Goal: Task Accomplishment & Management: Manage account settings

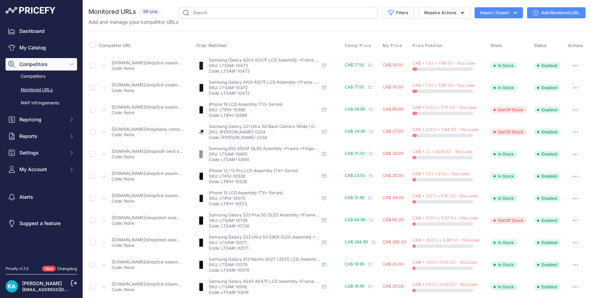
click at [44, 9] on img at bounding box center [31, 10] width 50 height 7
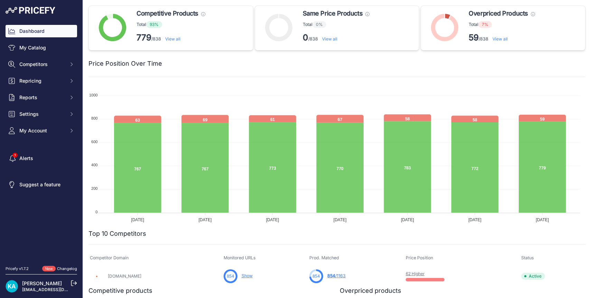
click at [498, 39] on link "View all" at bounding box center [500, 38] width 15 height 5
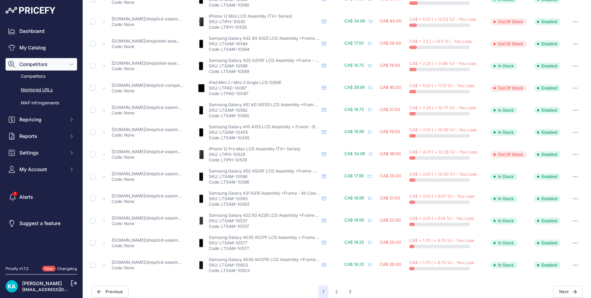
scroll to position [228, 0]
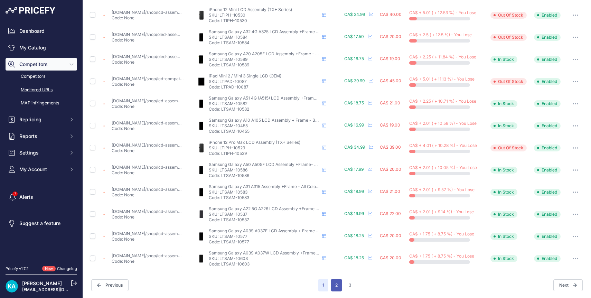
click at [334, 284] on button "2" at bounding box center [336, 285] width 11 height 12
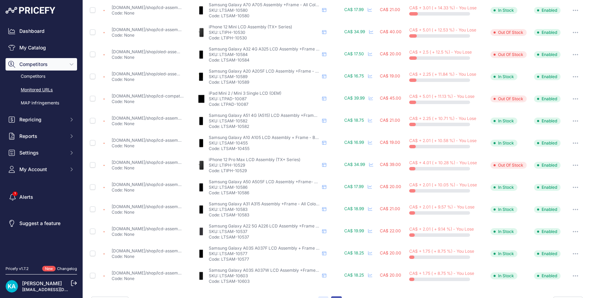
scroll to position [245, 0]
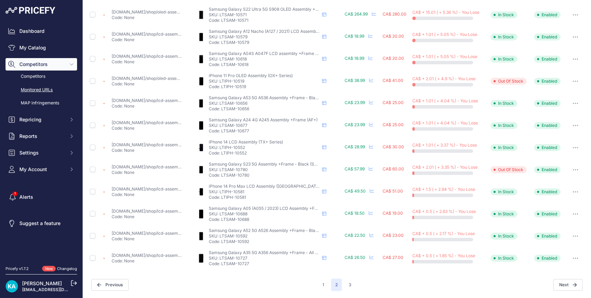
scroll to position [228, 0]
click at [350, 285] on button "3" at bounding box center [350, 285] width 11 height 12
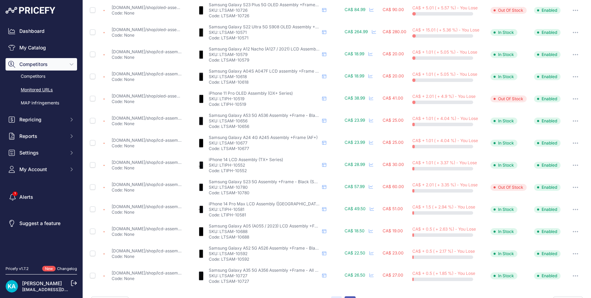
scroll to position [245, 0]
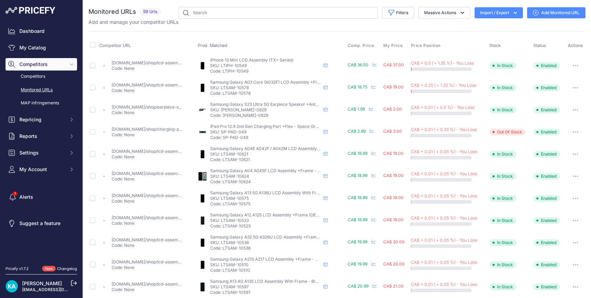
scroll to position [205, 0]
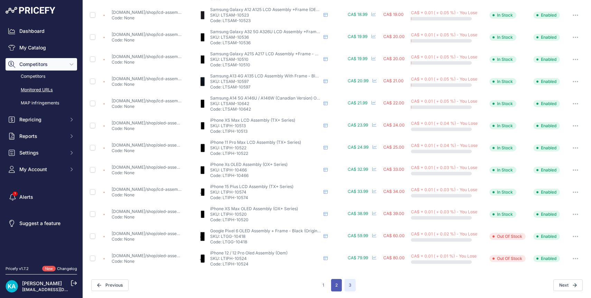
click at [336, 287] on button "2" at bounding box center [336, 285] width 11 height 12
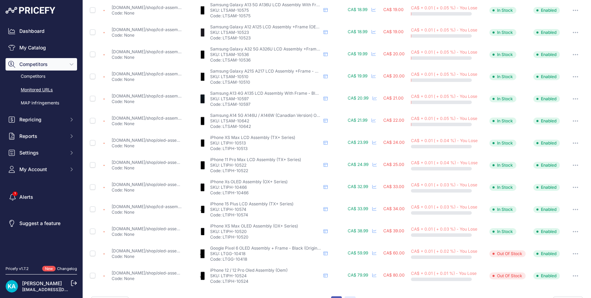
scroll to position [223, 0]
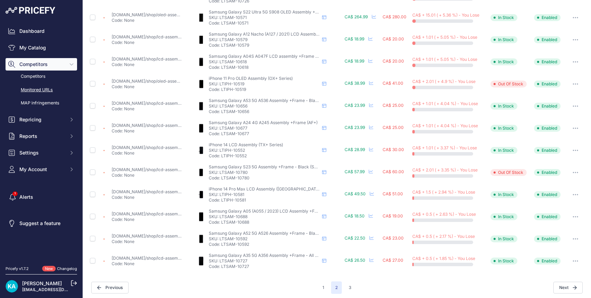
scroll to position [228, 0]
